Goal: Task Accomplishment & Management: Complete application form

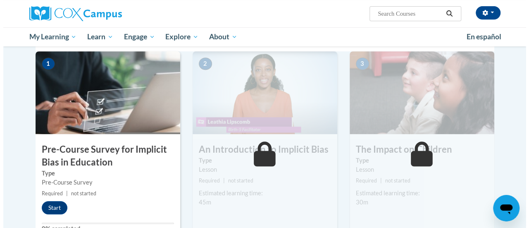
scroll to position [230, 0]
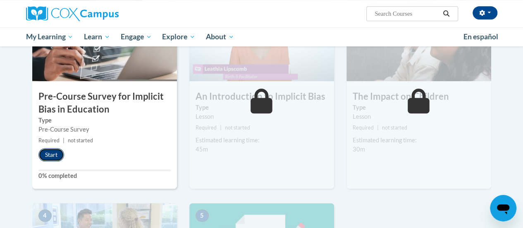
click at [52, 159] on button "Start" at bounding box center [51, 154] width 26 height 13
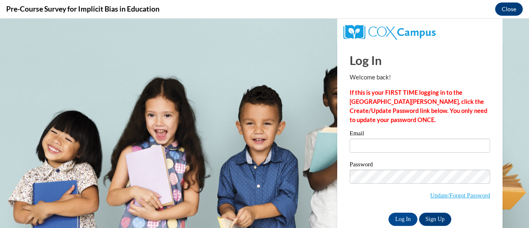
scroll to position [0, 0]
click at [443, 139] on input "Email" at bounding box center [420, 145] width 141 height 14
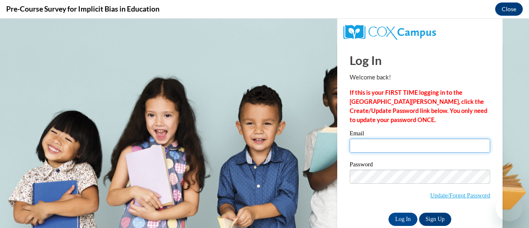
type input "mariahv@ymcaatlanta.org"
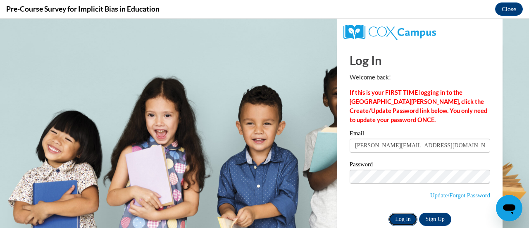
click at [392, 221] on input "Log In" at bounding box center [402, 218] width 29 height 13
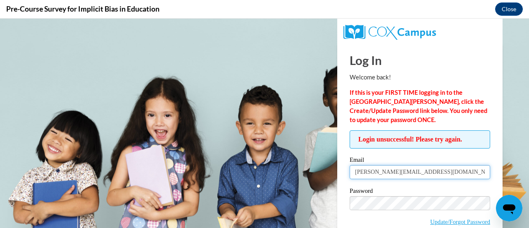
click at [418, 168] on input "mariahv@ymcaatlanta.org" at bounding box center [420, 172] width 141 height 14
drag, startPoint x: 429, startPoint y: 173, endPoint x: 368, endPoint y: 170, distance: 61.7
click at [368, 170] on input "mariahv@ymcaatlanta.org" at bounding box center [420, 172] width 141 height 14
click at [369, 170] on input "mariah.vieux@ymcaatlanta.org" at bounding box center [420, 172] width 141 height 14
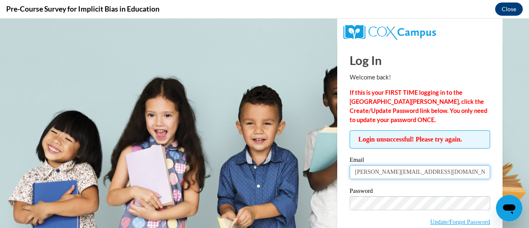
drag, startPoint x: 441, startPoint y: 175, endPoint x: 386, endPoint y: 173, distance: 54.6
click at [386, 173] on input "mariah.vieux@ymcaatlanta.org" at bounding box center [420, 172] width 141 height 14
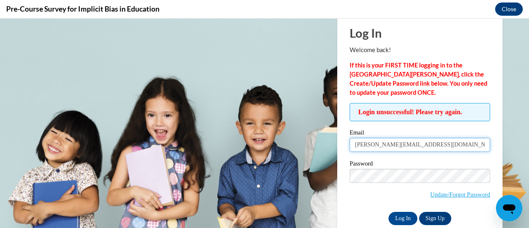
scroll to position [42, 0]
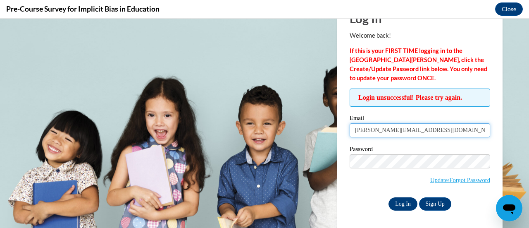
type input "mariah.vieux@gmail.com"
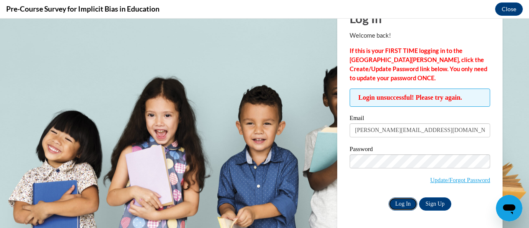
click at [403, 203] on input "Log In" at bounding box center [402, 203] width 29 height 13
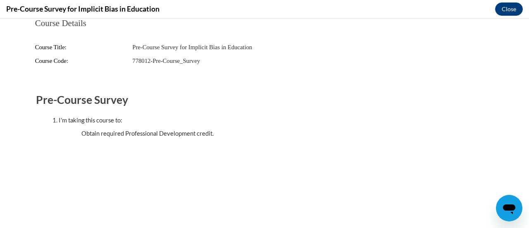
scroll to position [0, 0]
click at [512, 7] on button "Close" at bounding box center [509, 8] width 28 height 13
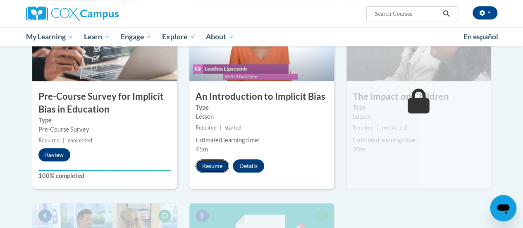
click at [212, 165] on button "Resume" at bounding box center [211, 165] width 33 height 13
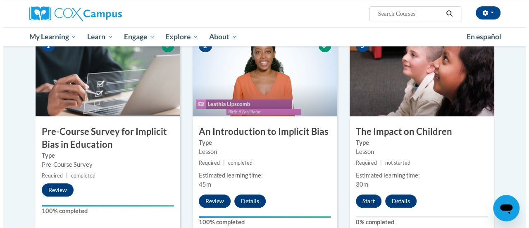
scroll to position [248, 0]
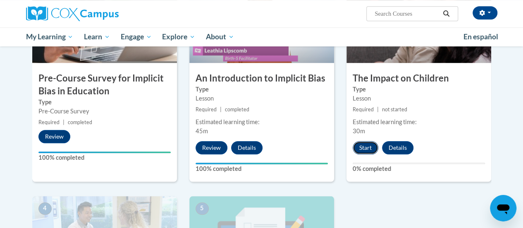
click at [363, 144] on button "Start" at bounding box center [365, 147] width 26 height 13
